Goal: Information Seeking & Learning: Understand process/instructions

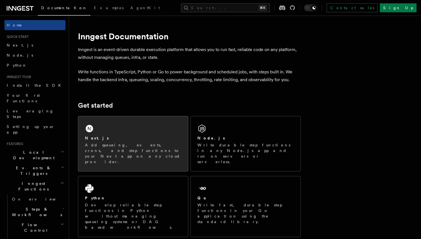
click at [103, 148] on p "Add queueing, events, crons, and step functions to your Next app on any cloud p…" at bounding box center [133, 153] width 96 height 22
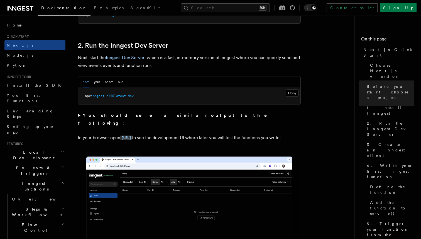
scroll to position [465, 0]
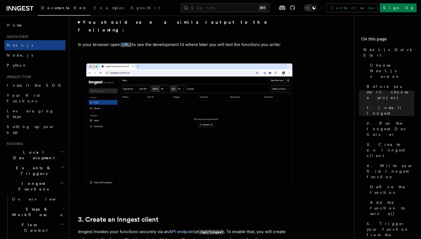
click at [318, 5] on div "Toggle dark mode" at bounding box center [314, 7] width 7 height 7
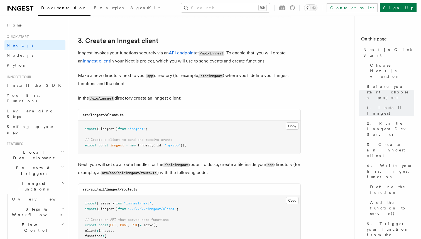
scroll to position [645, 0]
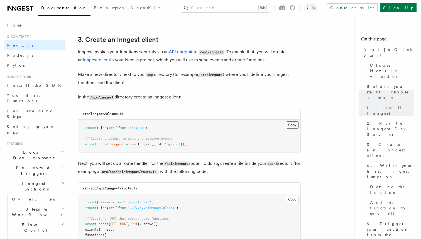
click at [291, 127] on button "Copy Copied" at bounding box center [292, 124] width 13 height 7
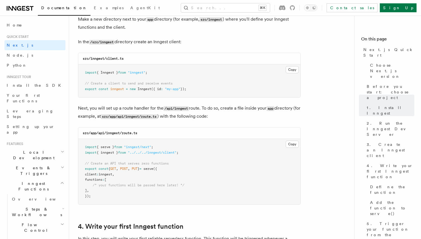
scroll to position [702, 0]
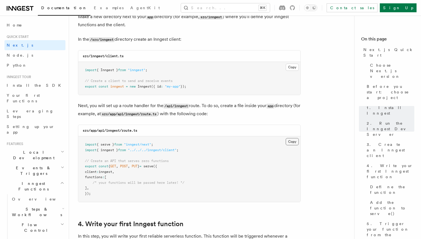
click at [290, 141] on button "Copy Copied" at bounding box center [292, 141] width 13 height 7
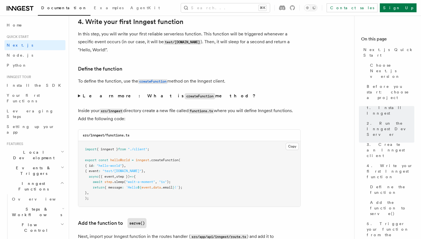
scroll to position [909, 0]
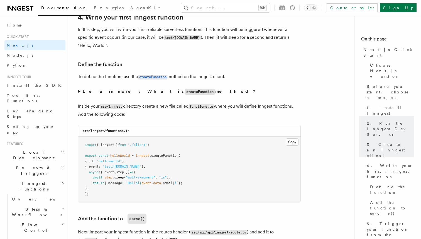
click at [117, 134] on div "src/inngest/functions.ts" at bounding box center [189, 130] width 222 height 11
click at [119, 132] on code "src/inngest/functions.ts" at bounding box center [106, 131] width 47 height 4
copy code "functions"
click at [119, 132] on code "src/inngest/functions.ts" at bounding box center [106, 131] width 47 height 4
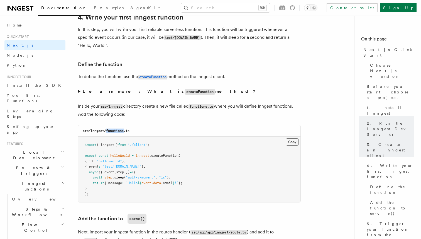
click at [291, 144] on button "Copy Copied" at bounding box center [292, 141] width 13 height 7
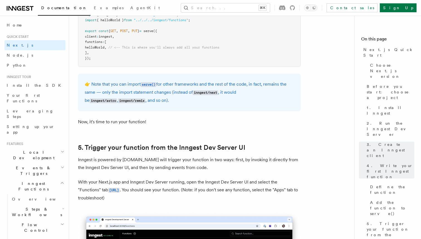
scroll to position [1173, 0]
